Goal: Check status: Check status

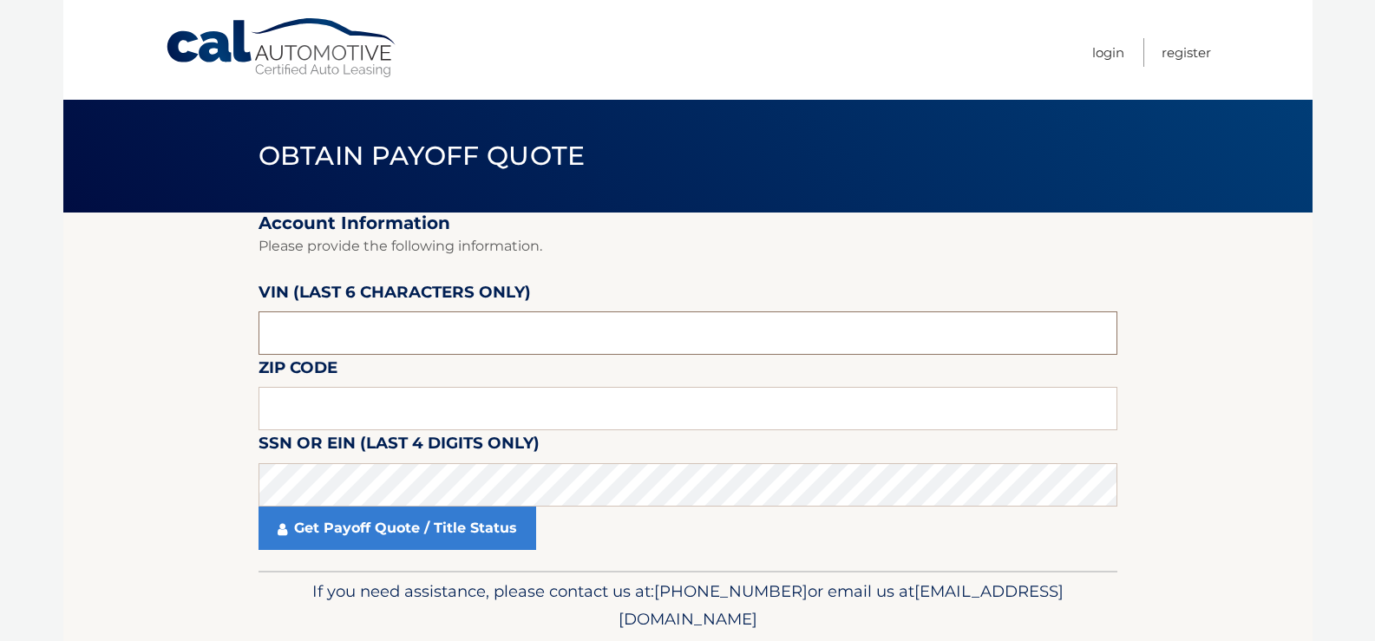
click at [410, 331] on input "text" at bounding box center [688, 332] width 859 height 43
type input "664835"
type input "11746"
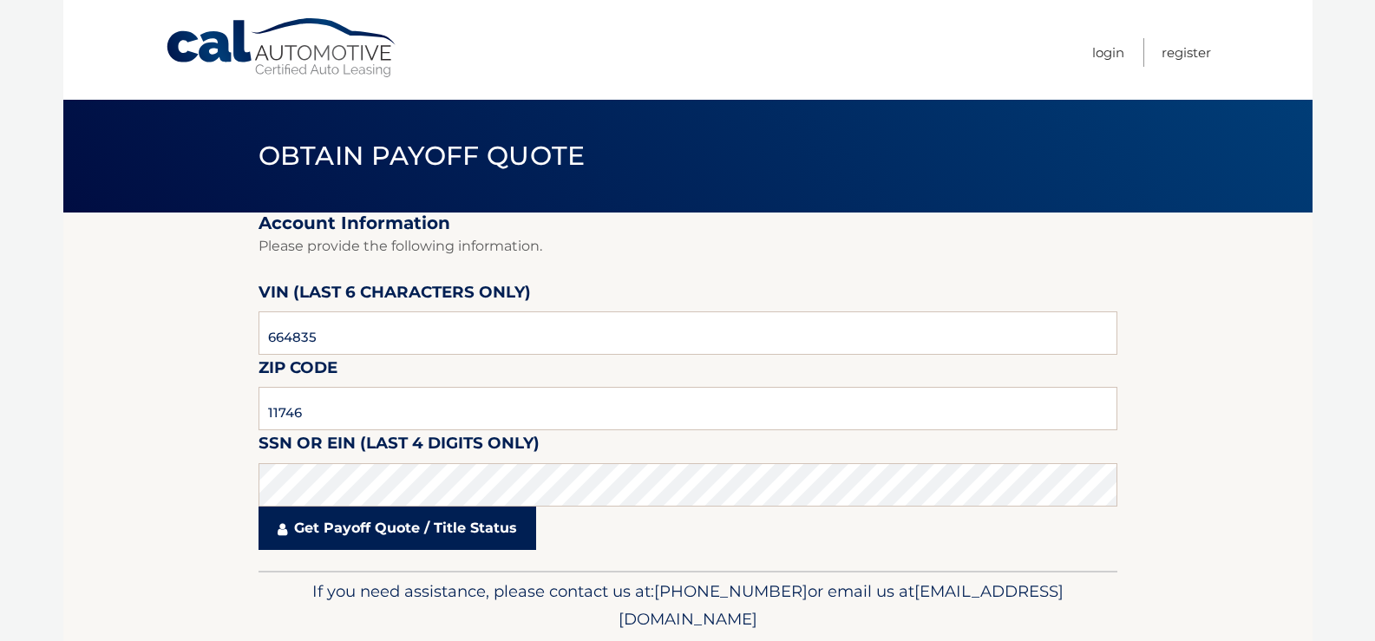
click at [320, 535] on link "Get Payoff Quote / Title Status" at bounding box center [398, 528] width 278 height 43
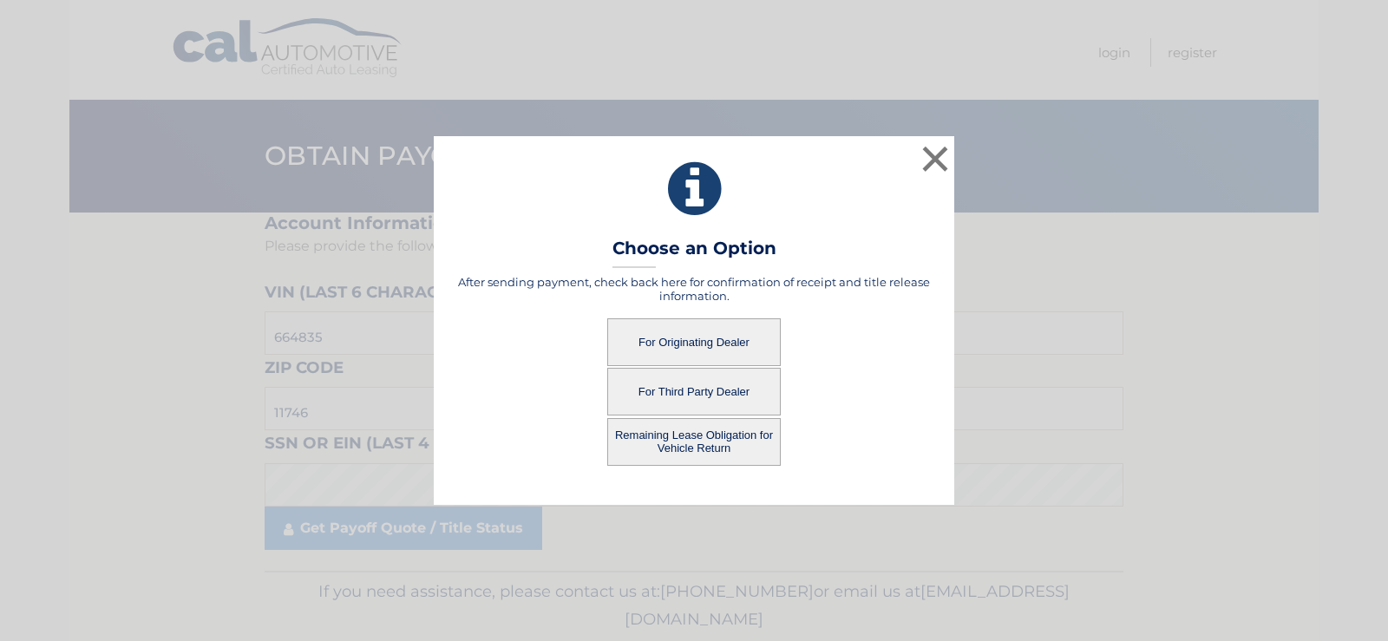
click at [711, 337] on button "For Originating Dealer" at bounding box center [693, 342] width 173 height 48
click at [707, 338] on button "For Originating Dealer" at bounding box center [693, 342] width 173 height 48
